Goal: Task Accomplishment & Management: Use online tool/utility

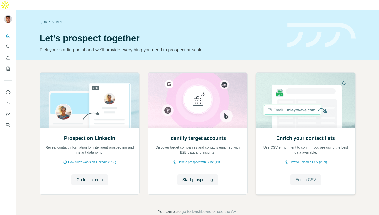
click at [306, 174] on button "Enrich CSV" at bounding box center [305, 179] width 31 height 11
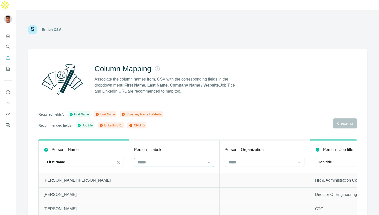
click at [160, 159] on input at bounding box center [171, 162] width 68 height 6
click at [190, 118] on div "Required fields*: First Name Last Name Company Name / Website Recommended field…" at bounding box center [197, 119] width 319 height 17
click at [172, 159] on input at bounding box center [171, 162] width 68 height 6
click at [176, 159] on input at bounding box center [171, 162] width 68 height 6
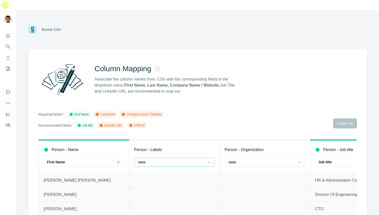
click at [176, 159] on input at bounding box center [171, 162] width 68 height 6
type input "********"
click at [189, 140] on th "Person - Labels" at bounding box center [174, 156] width 91 height 33
click at [164, 159] on input at bounding box center [171, 162] width 68 height 6
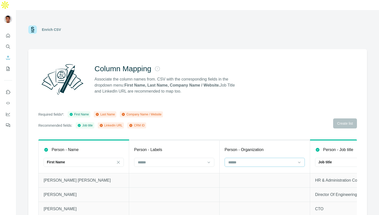
click at [250, 159] on input at bounding box center [262, 162] width 68 height 6
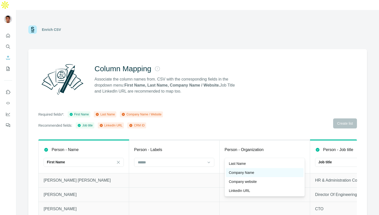
click at [260, 172] on div "Company Name" at bounding box center [265, 172] width 72 height 5
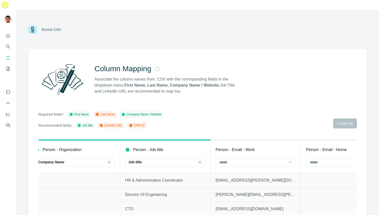
scroll to position [0, 199]
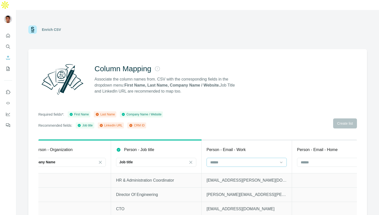
click at [252, 159] on input at bounding box center [244, 162] width 68 height 6
click at [258, 140] on th "Person - Email - Work" at bounding box center [247, 156] width 91 height 33
click at [246, 159] on input at bounding box center [244, 162] width 68 height 6
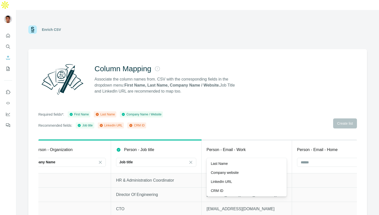
click at [109, 112] on div "Last Name" at bounding box center [105, 114] width 20 height 5
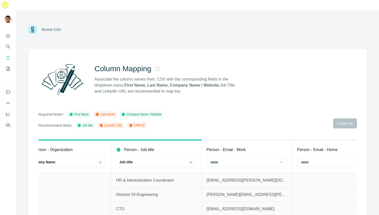
click at [107, 112] on div "Last Name" at bounding box center [105, 114] width 20 height 5
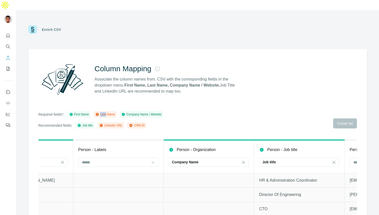
scroll to position [0, 0]
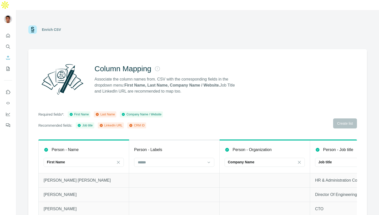
click at [178, 162] on th "Person - Labels" at bounding box center [174, 156] width 91 height 33
click at [56, 174] on td "[PERSON_NAME] [PERSON_NAME]" at bounding box center [84, 180] width 91 height 14
click at [67, 158] on div "First Name" at bounding box center [81, 162] width 68 height 9
click at [167, 187] on td at bounding box center [174, 194] width 91 height 14
click at [92, 158] on div "First Name" at bounding box center [81, 162] width 68 height 9
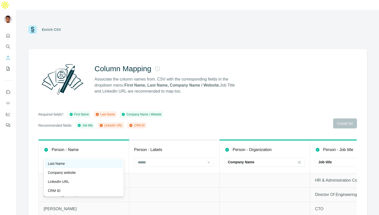
click at [70, 165] on div "Last Name" at bounding box center [84, 163] width 72 height 5
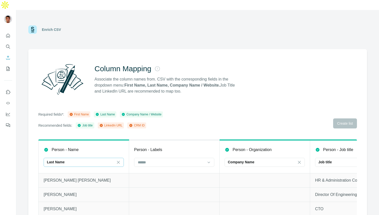
click at [76, 159] on div "Last Name" at bounding box center [81, 161] width 68 height 5
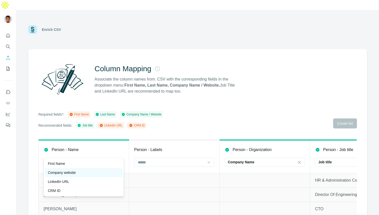
click at [66, 173] on p "Company website" at bounding box center [62, 172] width 28 height 5
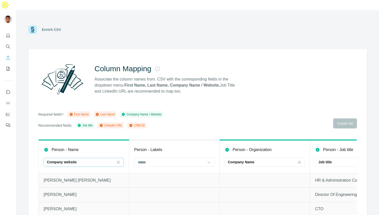
click at [73, 159] on p "Company website" at bounding box center [62, 161] width 30 height 5
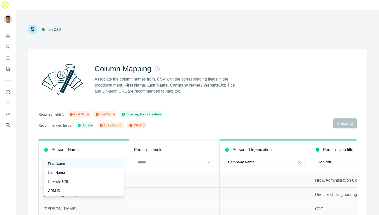
click at [66, 162] on div "First Name" at bounding box center [84, 163] width 72 height 5
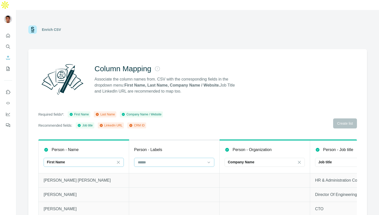
click at [154, 159] on input at bounding box center [171, 162] width 68 height 6
click at [153, 165] on p "Last Name" at bounding box center [146, 163] width 17 height 5
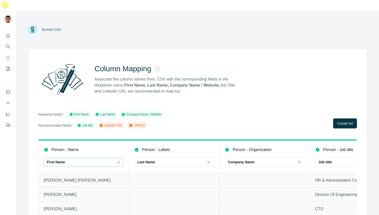
click at [164, 173] on td at bounding box center [174, 180] width 91 height 14
click at [62, 177] on p "[PERSON_NAME] [PERSON_NAME]" at bounding box center [84, 180] width 80 height 6
click at [159, 174] on td at bounding box center [174, 180] width 91 height 14
click at [345, 121] on span "Create list" at bounding box center [345, 123] width 16 height 5
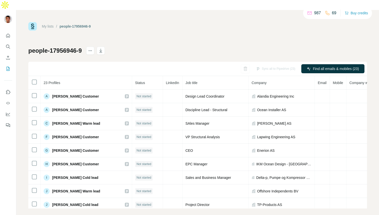
click at [50, 24] on link "My lists" at bounding box center [48, 26] width 12 height 4
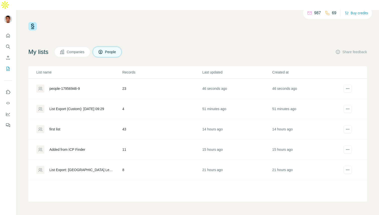
click at [73, 86] on div "people-17956946-9" at bounding box center [64, 88] width 30 height 5
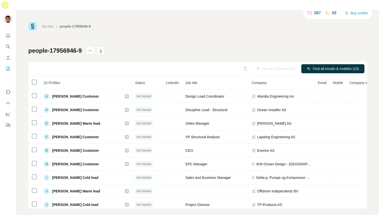
click at [91, 62] on div "Sync all to Pipedrive (23) Find all emails & mobiles (23)" at bounding box center [197, 69] width 339 height 14
click at [50, 24] on link "My lists" at bounding box center [48, 26] width 12 height 4
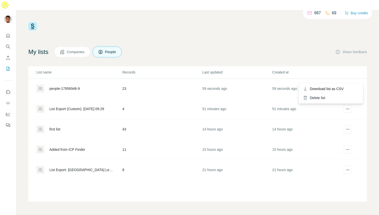
click at [346, 86] on icon "actions" at bounding box center [347, 88] width 5 height 5
click at [320, 99] on div "Delete list" at bounding box center [331, 97] width 62 height 9
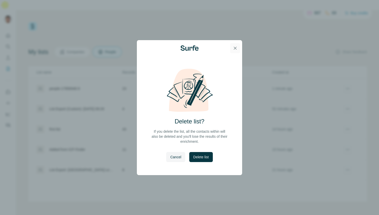
click at [236, 48] on icon "button" at bounding box center [235, 48] width 5 height 5
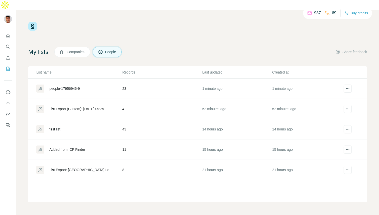
click at [74, 86] on div "people-17956946-9" at bounding box center [64, 88] width 30 height 5
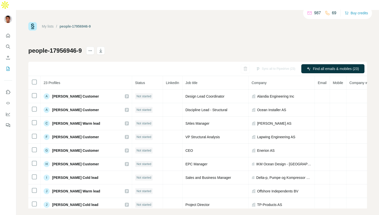
click at [51, 24] on link "My lists" at bounding box center [48, 26] width 12 height 4
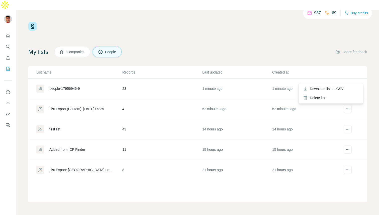
click at [349, 86] on icon "actions" at bounding box center [347, 88] width 5 height 5
click at [323, 99] on div "Delete list" at bounding box center [331, 97] width 62 height 9
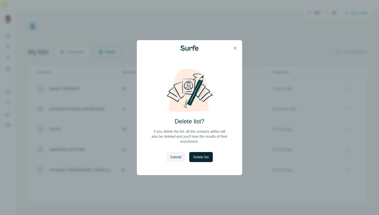
click at [202, 154] on span "Delete list" at bounding box center [200, 156] width 15 height 5
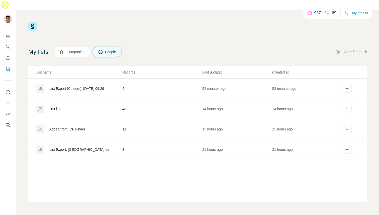
click at [187, 47] on div "My lists Companies People Share feedback" at bounding box center [197, 52] width 339 height 11
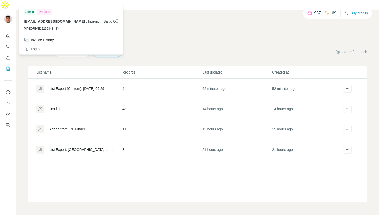
click at [10, 12] on div at bounding box center [9, 20] width 15 height 17
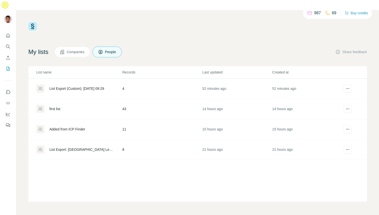
click at [8, 15] on img at bounding box center [8, 19] width 8 height 8
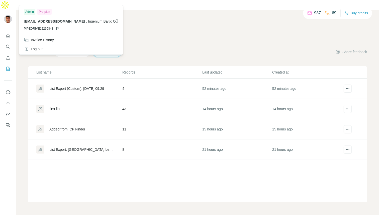
click at [10, 15] on img at bounding box center [8, 19] width 8 height 8
click at [9, 33] on icon "Quick start" at bounding box center [8, 35] width 5 height 5
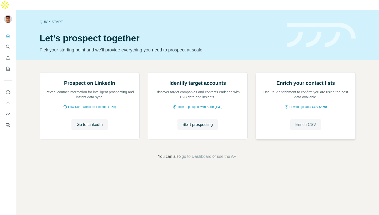
click at [303, 128] on span "Enrich CSV" at bounding box center [305, 125] width 21 height 6
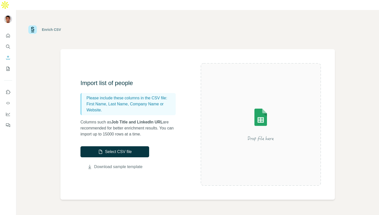
click at [126, 164] on link "Download sample template" at bounding box center [118, 167] width 48 height 6
click at [316, 10] on div "Enrich CSV" at bounding box center [197, 29] width 363 height 39
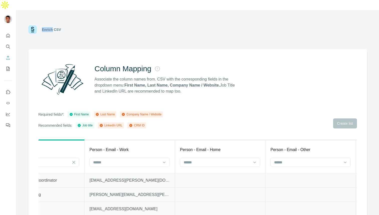
scroll to position [0, 314]
click at [168, 161] on icon at bounding box center [167, 162] width 3 height 2
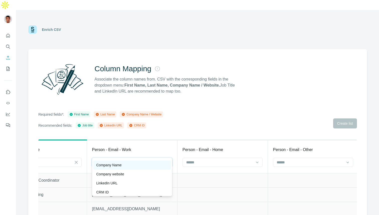
scroll to position [9, 0]
click at [125, 113] on icon at bounding box center [123, 114] width 3 height 3
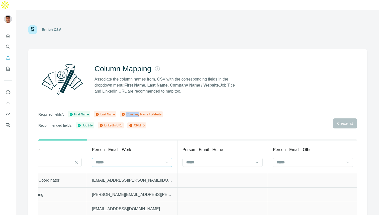
click at [125, 113] on icon at bounding box center [123, 114] width 3 height 3
click at [114, 177] on p "[EMAIL_ADDRESS][PERSON_NAME][DOMAIN_NAME]" at bounding box center [132, 180] width 80 height 6
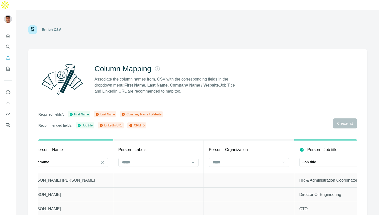
scroll to position [0, 0]
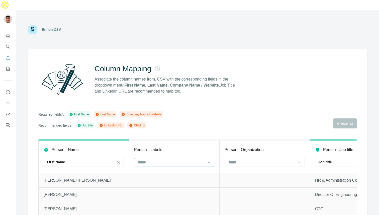
click at [166, 159] on input at bounding box center [171, 162] width 68 height 6
click at [266, 187] on td at bounding box center [265, 194] width 91 height 14
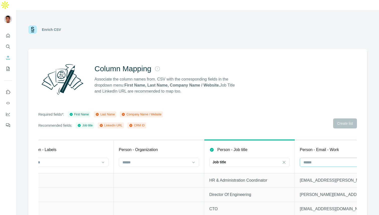
scroll to position [0, 109]
click at [179, 159] on input at bounding box center [153, 162] width 68 height 6
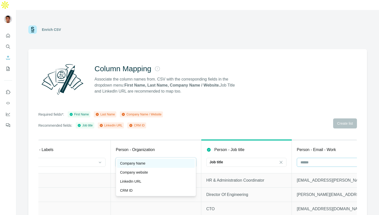
scroll to position [0, 0]
click at [265, 173] on td "HR & Administration Coordinator" at bounding box center [246, 180] width 91 height 14
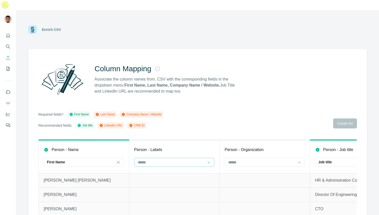
click at [203, 159] on input at bounding box center [171, 162] width 68 height 6
click at [263, 159] on input at bounding box center [262, 162] width 68 height 6
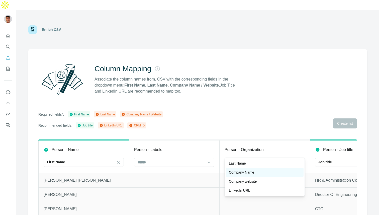
click at [258, 172] on div "Company Name" at bounding box center [265, 172] width 72 height 5
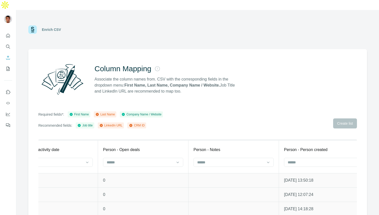
scroll to position [0, 1039]
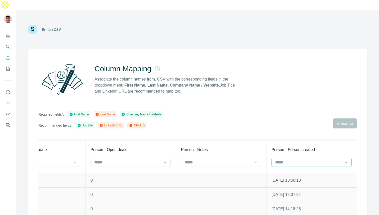
click at [283, 159] on input at bounding box center [309, 162] width 68 height 6
click at [229, 173] on td at bounding box center [221, 180] width 91 height 14
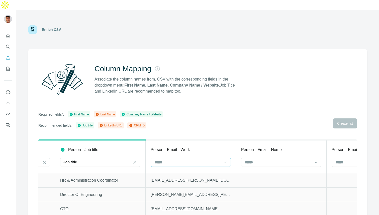
scroll to position [0, 262]
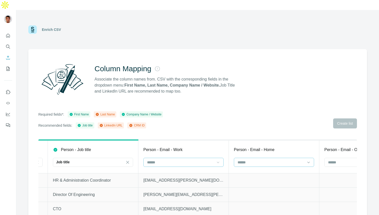
click at [252, 158] on div at bounding box center [271, 162] width 68 height 9
click at [252, 159] on input at bounding box center [271, 162] width 68 height 6
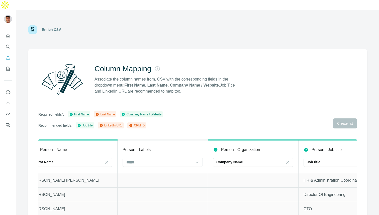
scroll to position [0, 0]
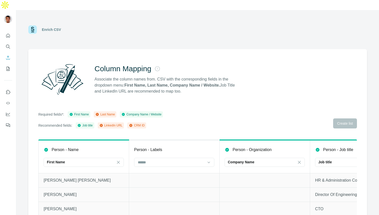
click at [49, 27] on div "Enrich CSV" at bounding box center [51, 29] width 19 height 5
click at [8, 34] on icon "Quick start" at bounding box center [8, 36] width 4 height 4
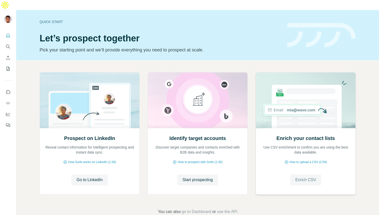
click at [308, 177] on span "Enrich CSV" at bounding box center [305, 180] width 21 height 6
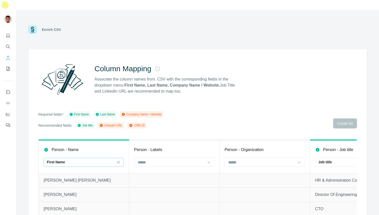
click at [113, 159] on div "First Name" at bounding box center [81, 161] width 68 height 5
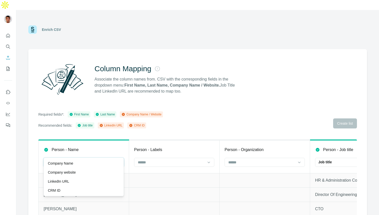
click at [113, 159] on input at bounding box center [81, 162] width 68 height 6
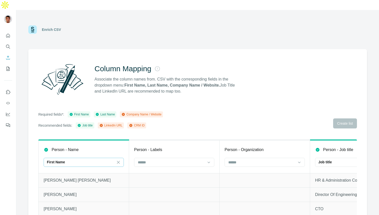
click at [108, 159] on div "First Name" at bounding box center [81, 161] width 68 height 5
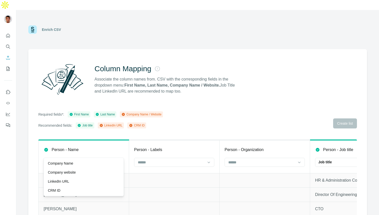
click at [119, 160] on icon at bounding box center [118, 162] width 5 height 5
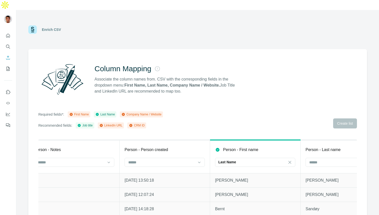
scroll to position [0, 1220]
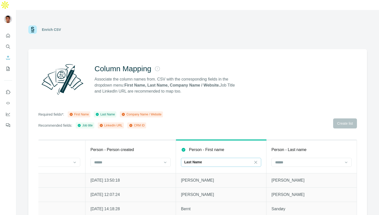
click at [241, 159] on div "Last Name" at bounding box center [218, 161] width 68 height 5
click at [218, 162] on div "First Name" at bounding box center [221, 163] width 72 height 5
click at [291, 159] on input at bounding box center [309, 162] width 68 height 6
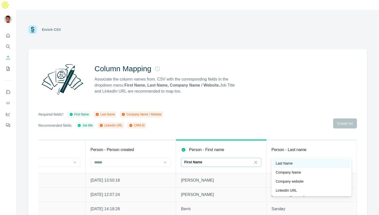
click at [297, 165] on div "Last Name" at bounding box center [312, 163] width 72 height 5
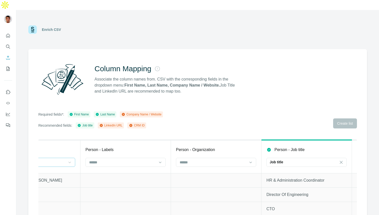
scroll to position [0, 32]
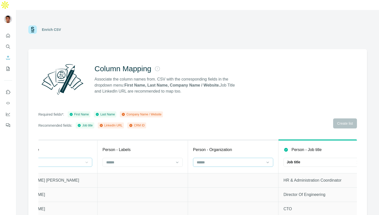
click at [218, 159] on input at bounding box center [230, 162] width 68 height 6
click at [225, 163] on div "Company Name" at bounding box center [233, 163] width 72 height 5
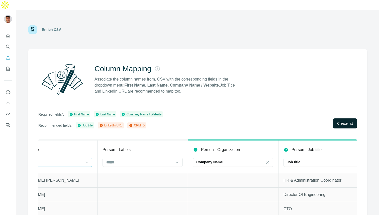
click at [344, 121] on span "Create list" at bounding box center [345, 123] width 16 height 5
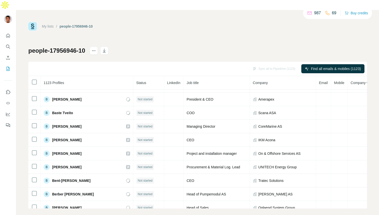
scroll to position [1460, 0]
click at [149, 35] on div "My lists / people-17956946-10 987 69 Buy credits people-17956946-10 Sync all to…" at bounding box center [197, 115] width 339 height 186
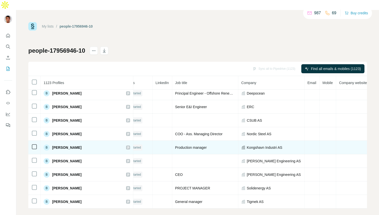
scroll to position [1777, 35]
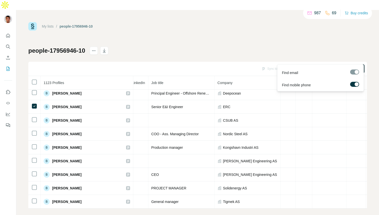
click at [334, 66] on span "Find emails & mobiles (1)" at bounding box center [336, 68] width 40 height 5
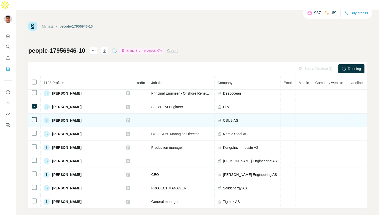
scroll to position [1777, 0]
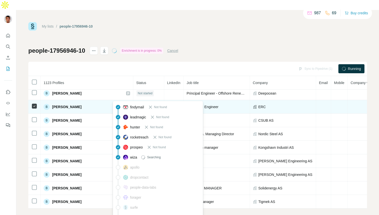
click at [253, 104] on div "ERC" at bounding box center [283, 106] width 60 height 5
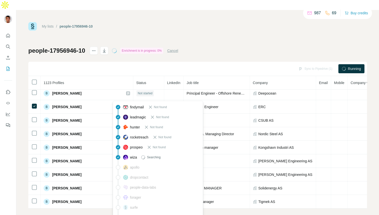
click at [199, 62] on div "Sync to Pipedrive (1) Running" at bounding box center [197, 69] width 339 height 14
click at [156, 188] on div "apollo" at bounding box center [158, 187] width 88 height 10
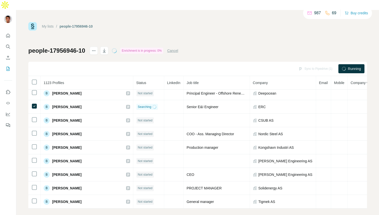
click at [164, 195] on td at bounding box center [174, 202] width 20 height 14
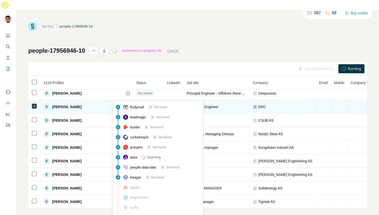
click at [138, 105] on span "Searching" at bounding box center [145, 107] width 14 height 5
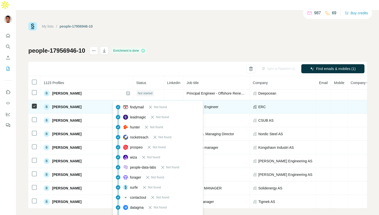
click at [136, 104] on div "Not found" at bounding box center [148, 107] width 25 height 6
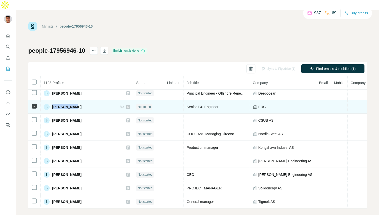
drag, startPoint x: 71, startPoint y: 97, endPoint x: 51, endPoint y: 97, distance: 19.6
click at [51, 104] on div "B [PERSON_NAME]" at bounding box center [63, 107] width 38 height 6
copy span "[PERSON_NAME]"
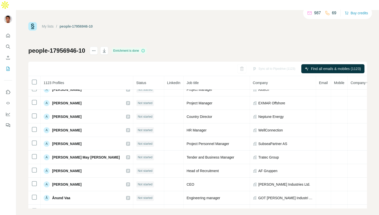
scroll to position [847, 0]
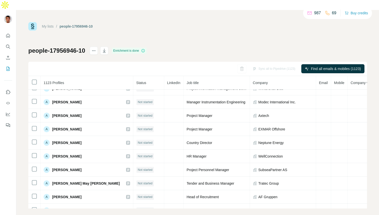
click at [250, 76] on th "Company" at bounding box center [283, 83] width 66 height 14
click at [94, 48] on icon "actions" at bounding box center [93, 50] width 5 height 5
click at [96, 48] on icon "actions" at bounding box center [93, 50] width 5 height 5
click at [99, 53] on icon at bounding box center [98, 52] width 3 height 4
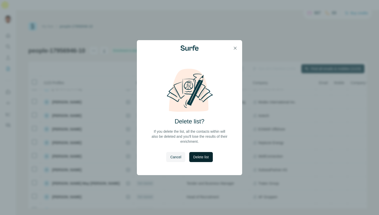
click at [202, 160] on button "Delete list" at bounding box center [200, 157] width 23 height 10
